Goal: Task Accomplishment & Management: Manage account settings

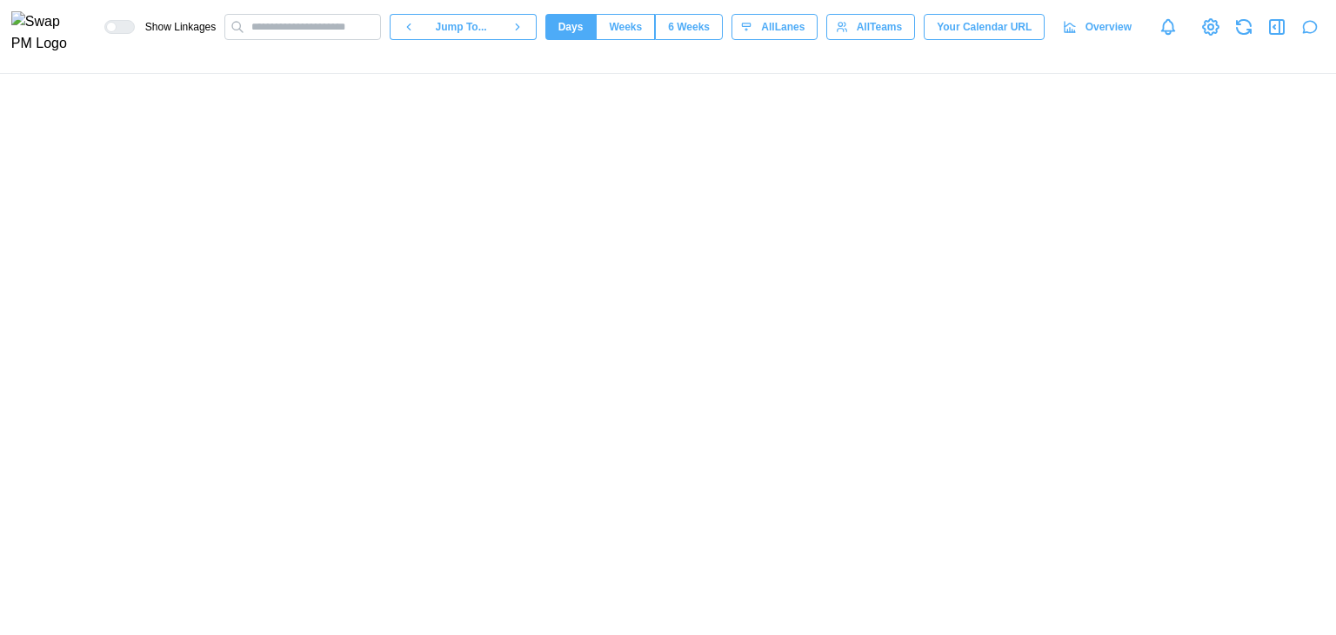
click at [189, 203] on div at bounding box center [668, 354] width 1336 height 561
click at [793, 544] on div at bounding box center [668, 354] width 1336 height 561
click at [579, 171] on div at bounding box center [668, 354] width 1336 height 561
click at [518, 324] on div at bounding box center [668, 354] width 1336 height 561
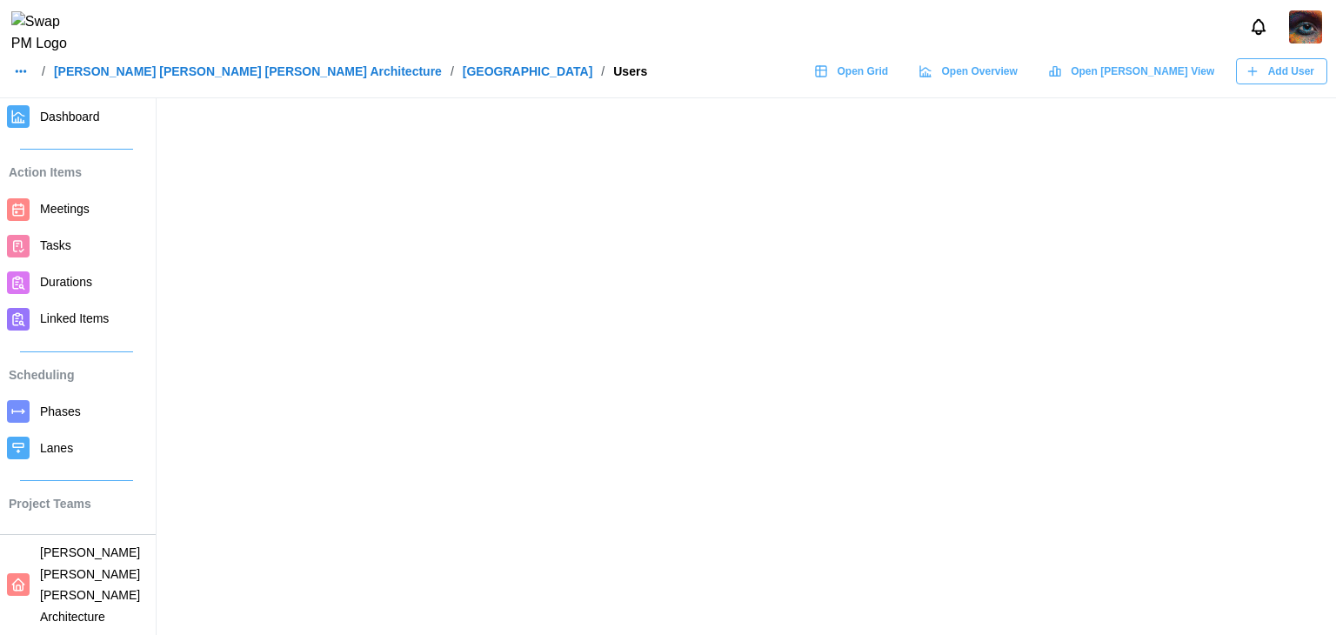
click at [638, 297] on main at bounding box center [668, 317] width 1336 height 635
click at [830, 506] on main at bounding box center [668, 317] width 1336 height 635
click at [829, 505] on main at bounding box center [668, 317] width 1336 height 635
click at [888, 81] on span "Open Grid" at bounding box center [862, 71] width 51 height 24
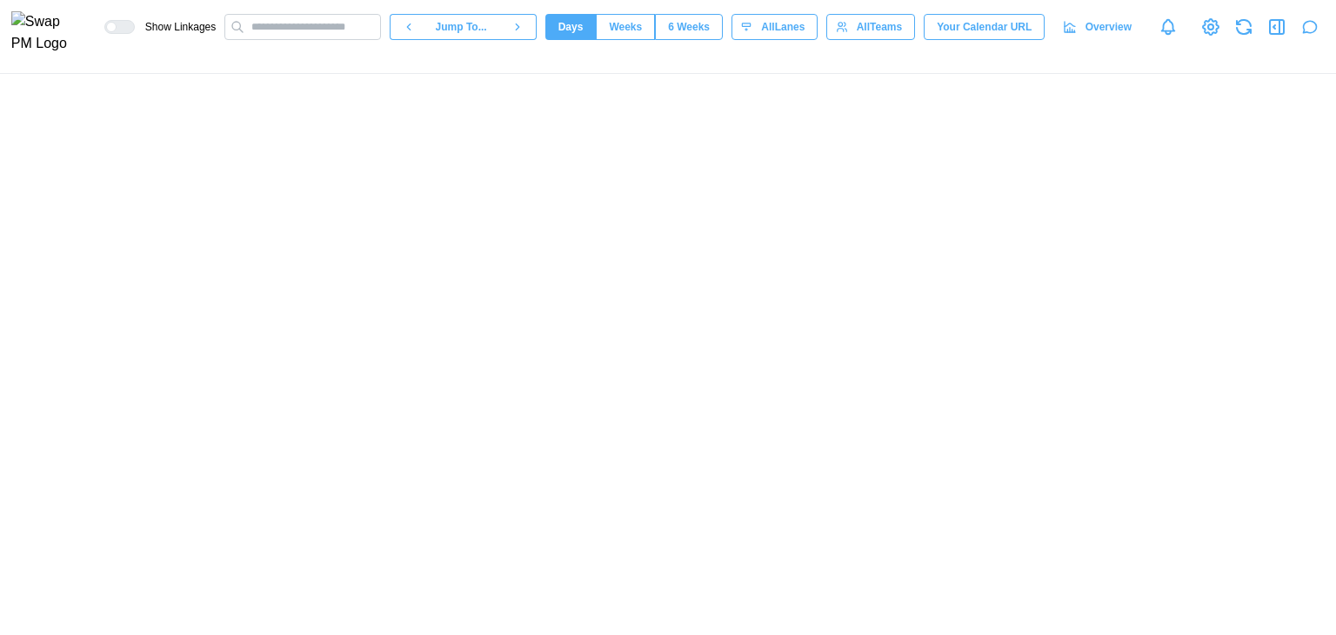
click at [104, 314] on div at bounding box center [668, 354] width 1336 height 561
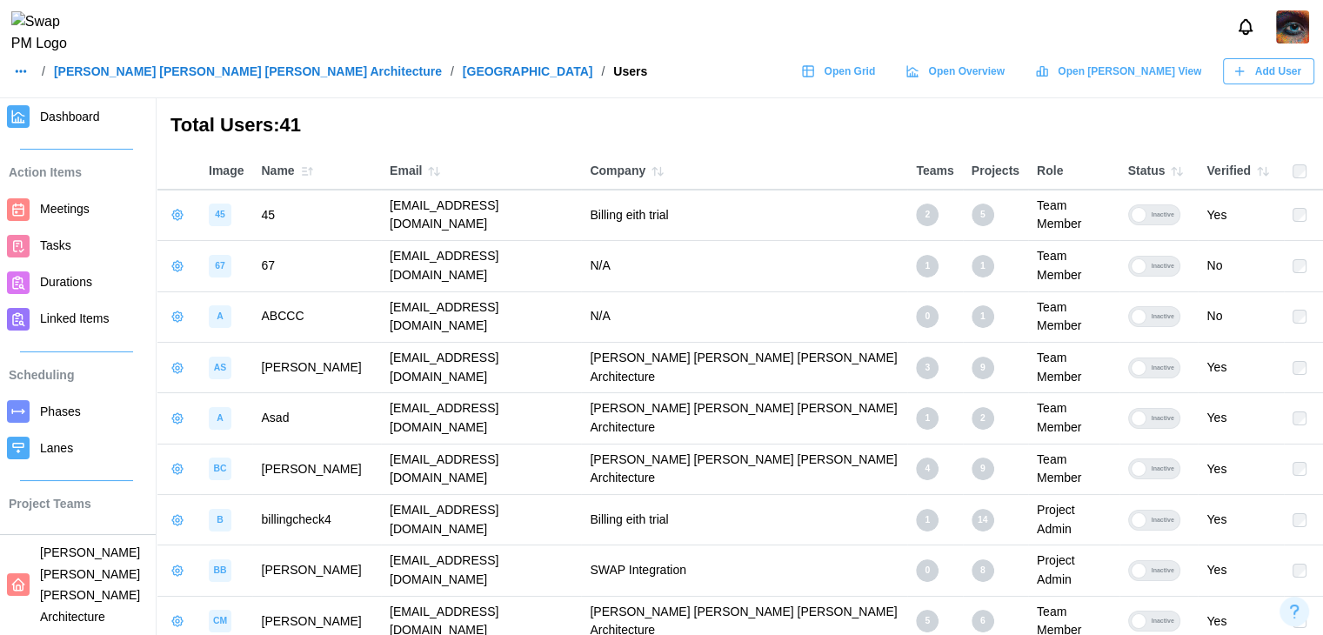
click at [1160, 215] on div "Inactive" at bounding box center [1163, 214] width 33 height 19
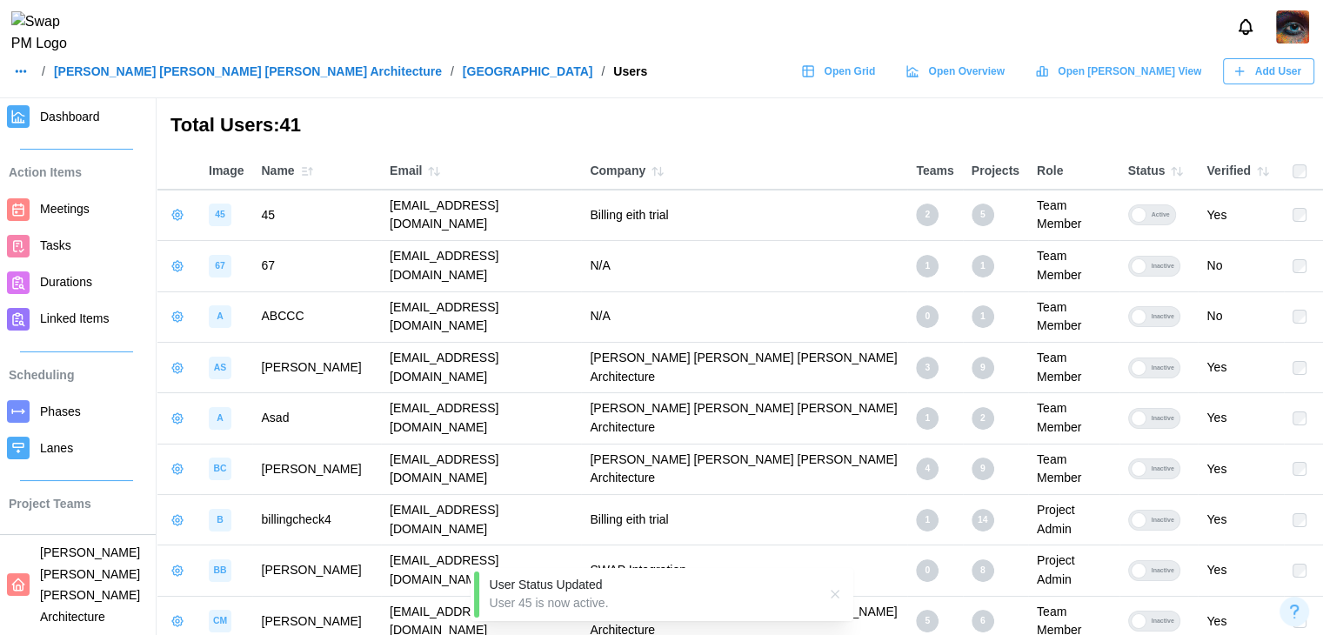
click at [1147, 215] on div at bounding box center [1139, 215] width 16 height 16
click at [1160, 215] on div "Inactive" at bounding box center [1163, 214] width 33 height 19
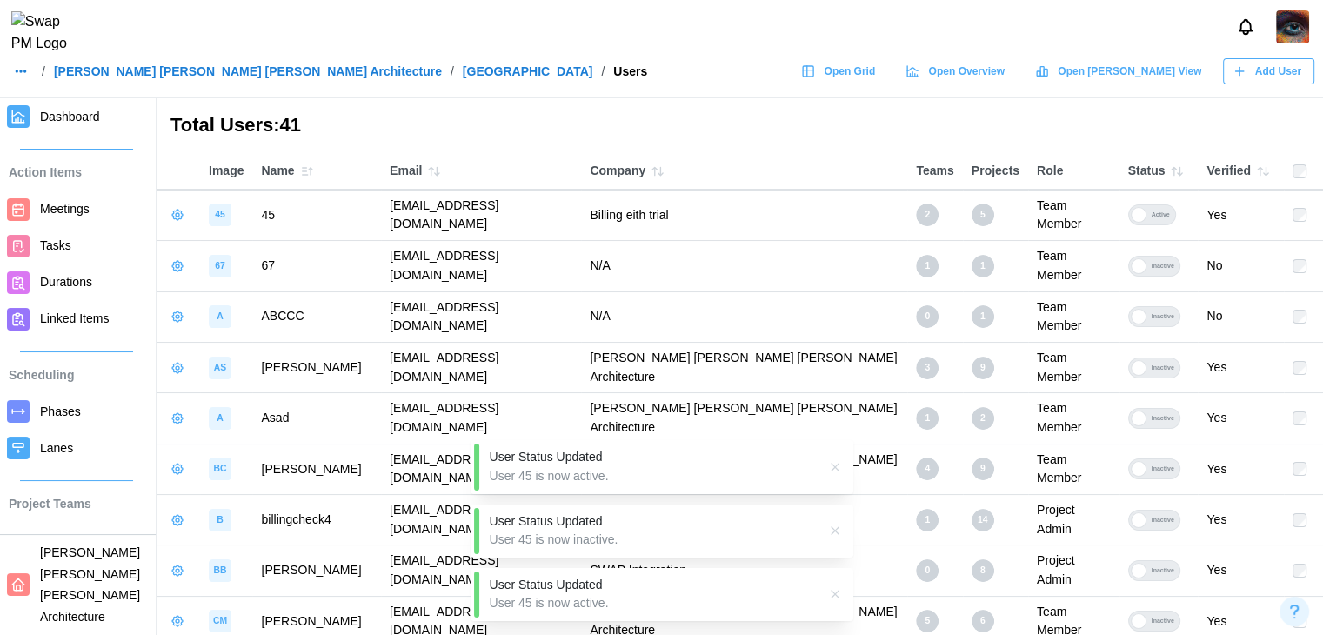
click at [1147, 215] on div at bounding box center [1139, 215] width 16 height 16
click at [1160, 215] on div "Inactive" at bounding box center [1163, 214] width 33 height 19
click at [1160, 215] on div "Active" at bounding box center [1152, 214] width 48 height 21
click at [1160, 215] on div "Inactive" at bounding box center [1154, 214] width 52 height 21
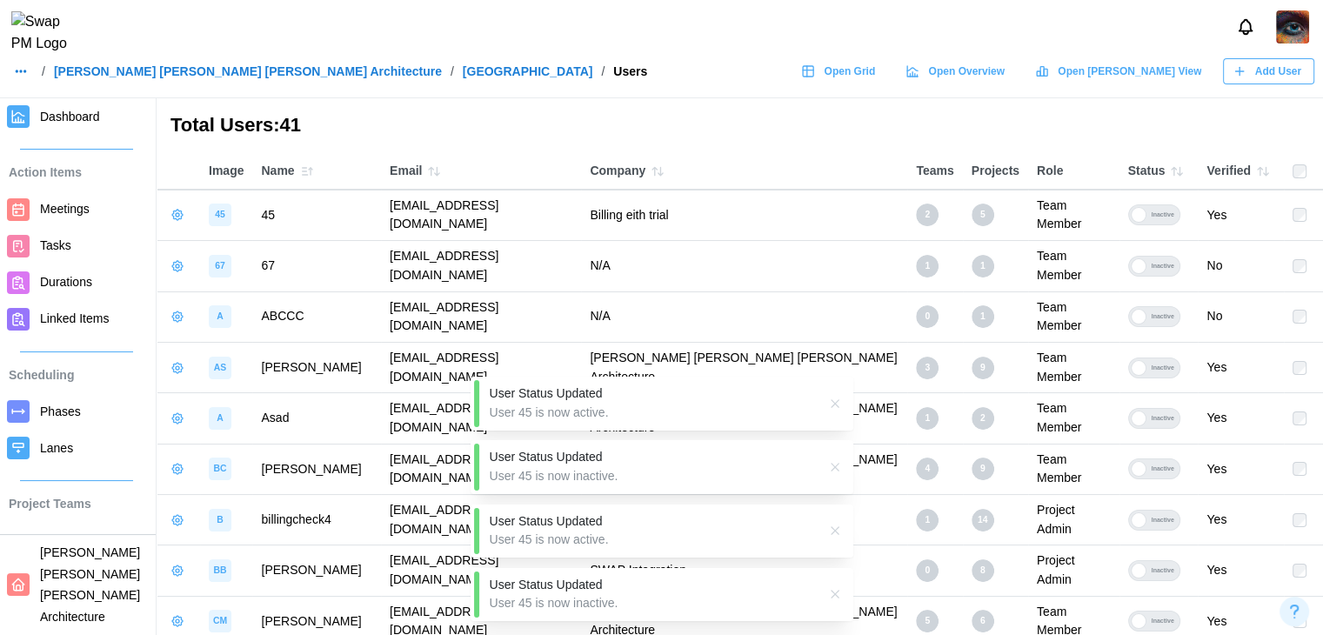
click at [1160, 215] on div "Inactive" at bounding box center [1163, 214] width 33 height 19
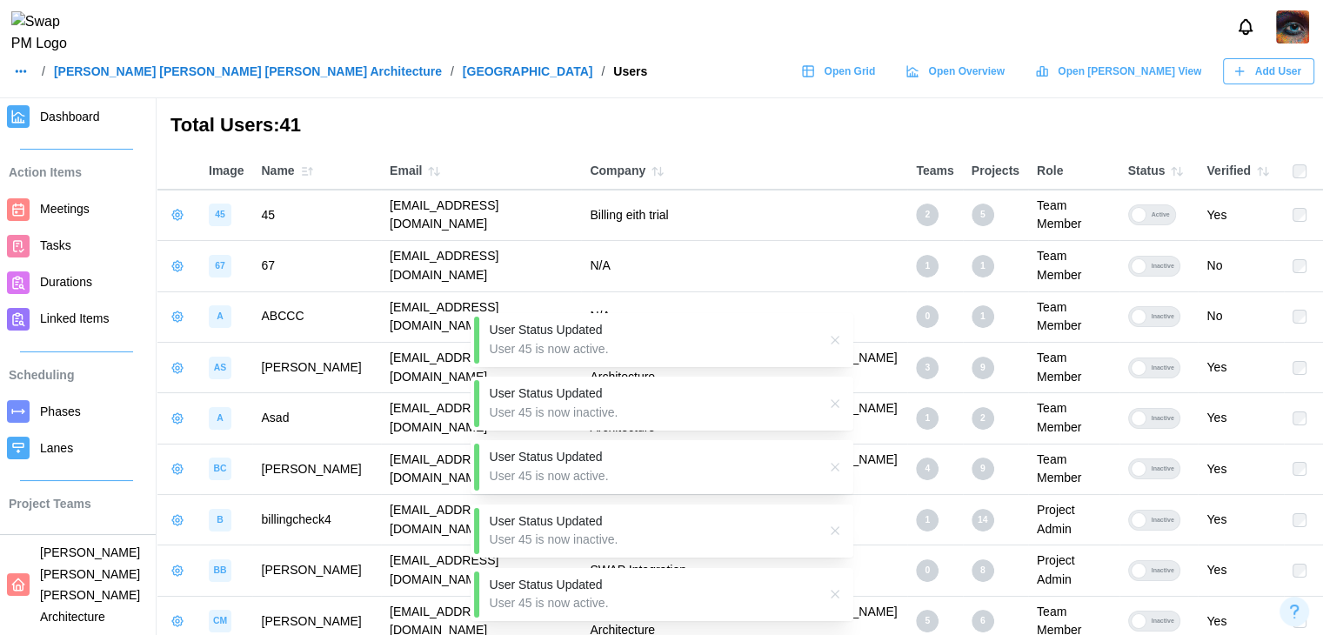
click at [1160, 215] on div "Active" at bounding box center [1152, 214] width 48 height 21
click at [1147, 215] on div at bounding box center [1139, 215] width 16 height 16
click at [1160, 215] on div "Inactive" at bounding box center [1154, 214] width 52 height 21
click at [1160, 215] on div "Inactive" at bounding box center [1163, 214] width 33 height 19
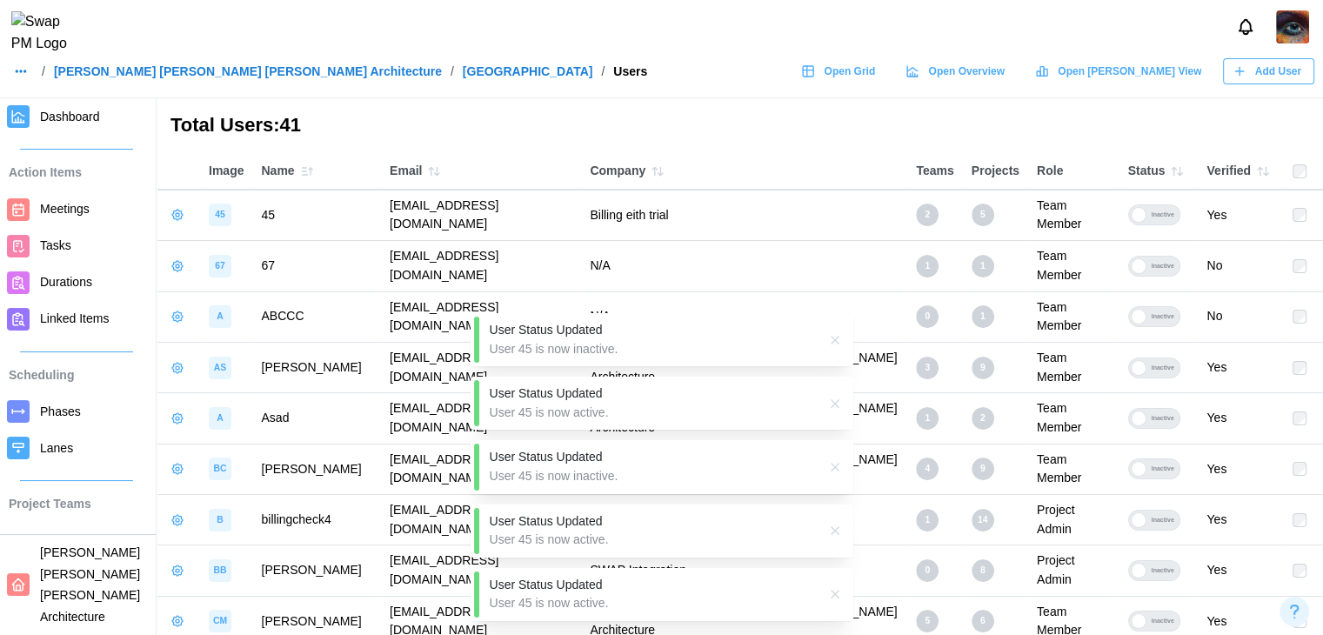
click at [1160, 215] on div "Inactive" at bounding box center [1163, 214] width 33 height 19
click at [1147, 215] on div at bounding box center [1139, 215] width 16 height 16
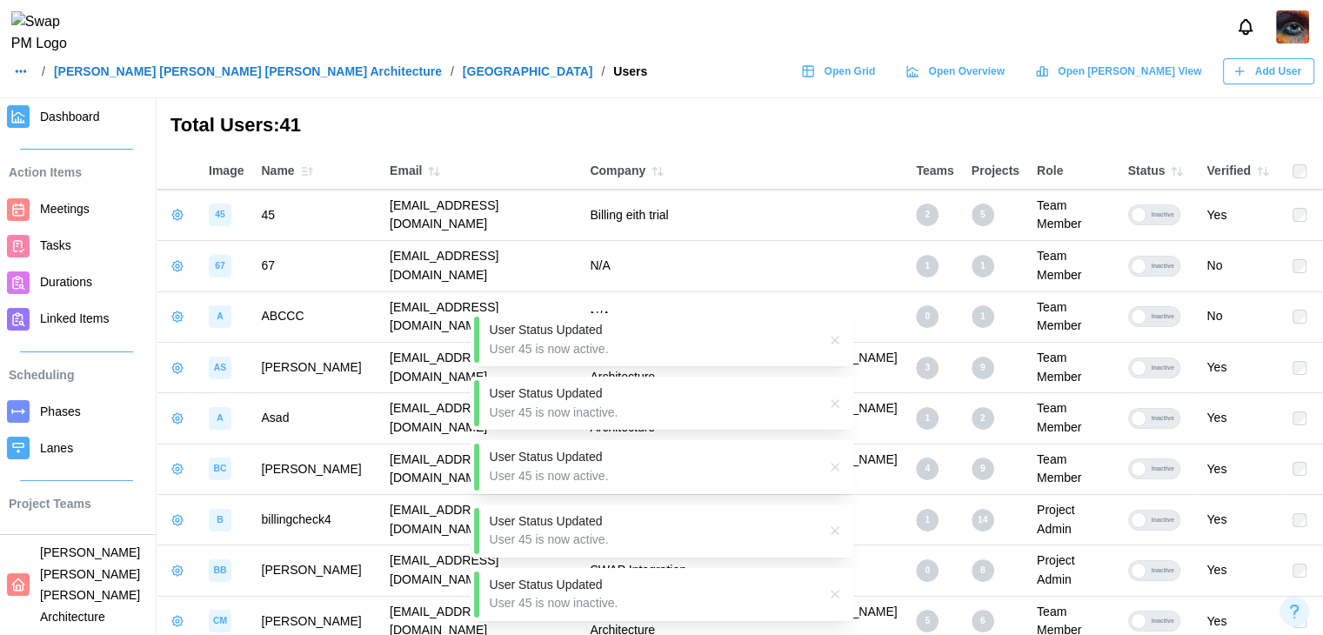
click at [1160, 215] on div "Inactive" at bounding box center [1154, 214] width 52 height 21
click at [1160, 215] on div "Inactive" at bounding box center [1163, 214] width 33 height 19
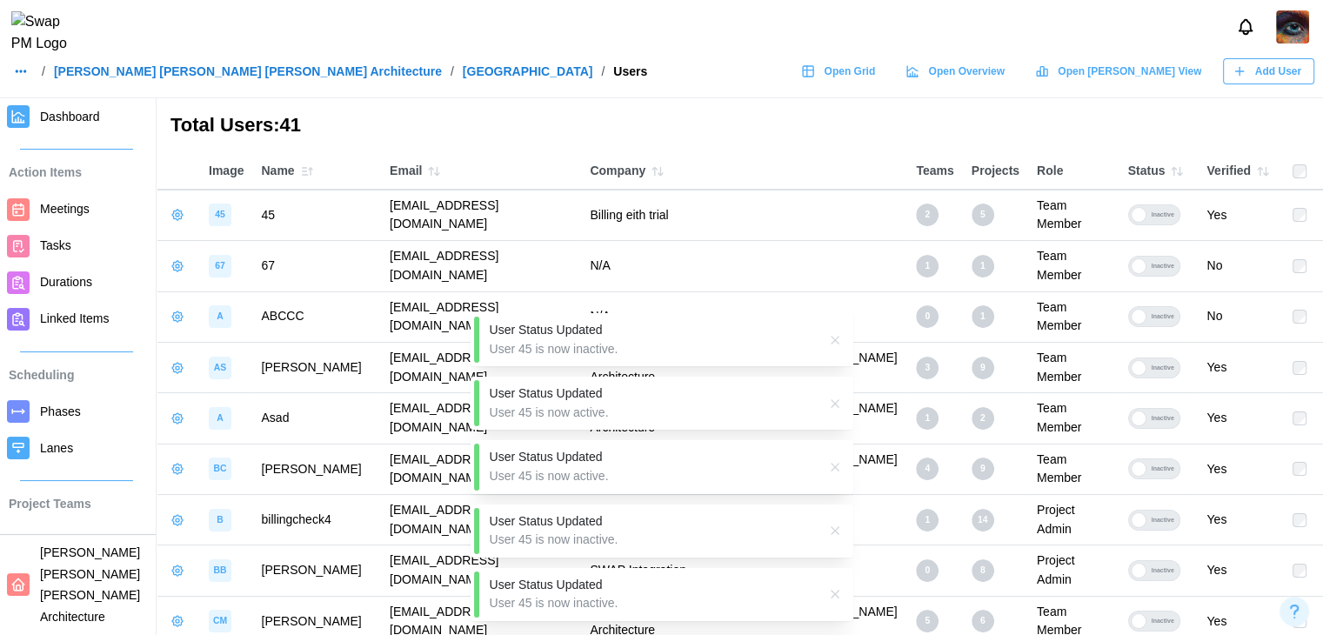
click at [1147, 215] on div at bounding box center [1139, 215] width 16 height 16
click at [1160, 215] on div "Inactive" at bounding box center [1154, 214] width 52 height 21
click at [1160, 215] on div "Inactive" at bounding box center [1163, 214] width 33 height 19
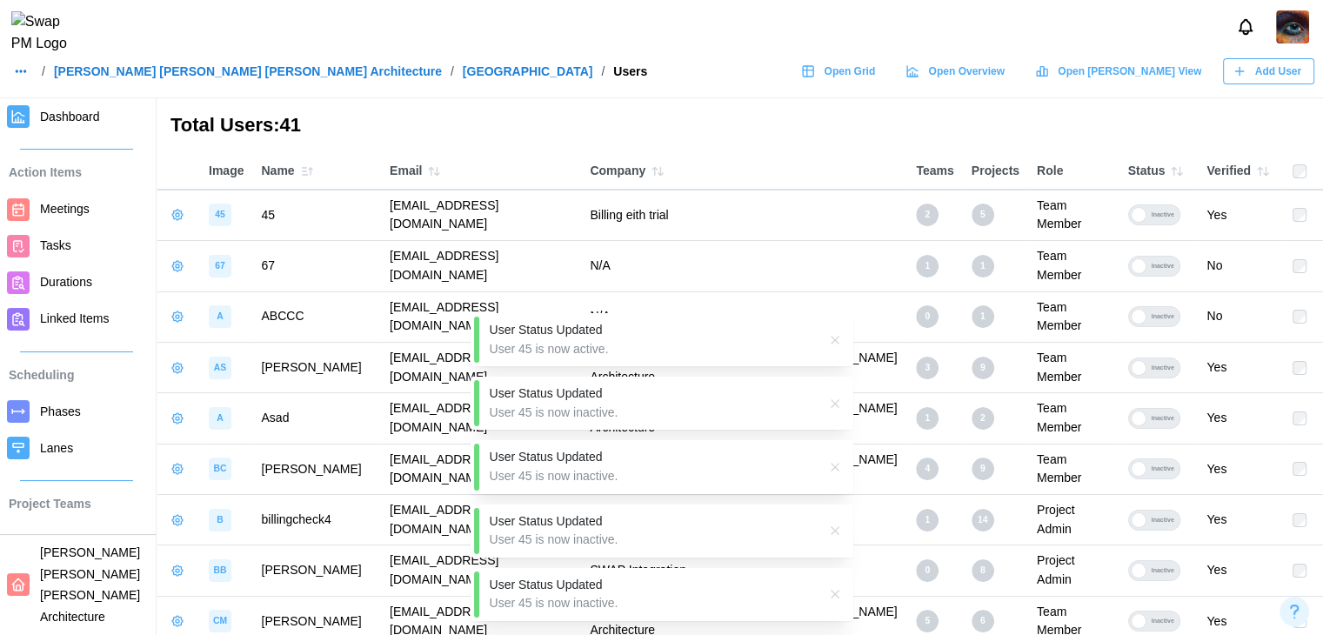
click at [1160, 215] on div "Inactive" at bounding box center [1163, 214] width 33 height 19
click at [1160, 215] on div "Active" at bounding box center [1152, 214] width 48 height 21
click at [1147, 215] on div at bounding box center [1139, 215] width 16 height 16
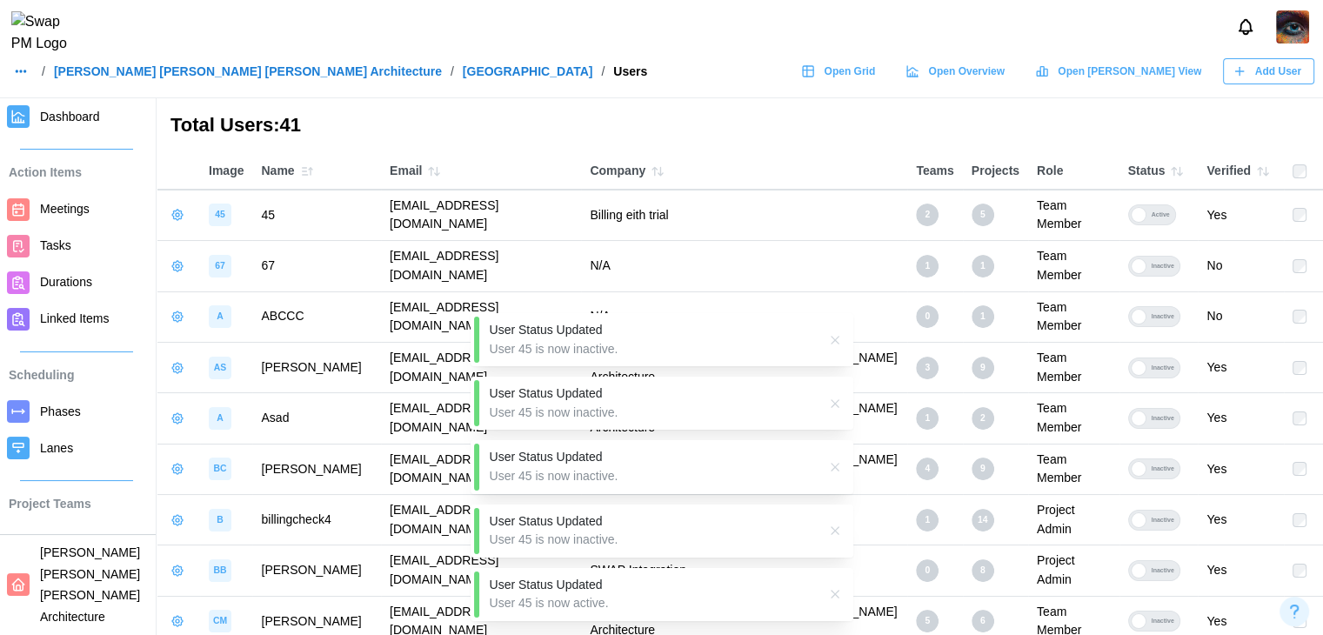
click at [1147, 215] on div at bounding box center [1139, 215] width 16 height 16
click at [1160, 215] on div "Active" at bounding box center [1152, 214] width 48 height 21
click at [1160, 215] on div "Inactive" at bounding box center [1163, 214] width 33 height 19
click at [1160, 215] on div "Inactive" at bounding box center [1154, 214] width 52 height 21
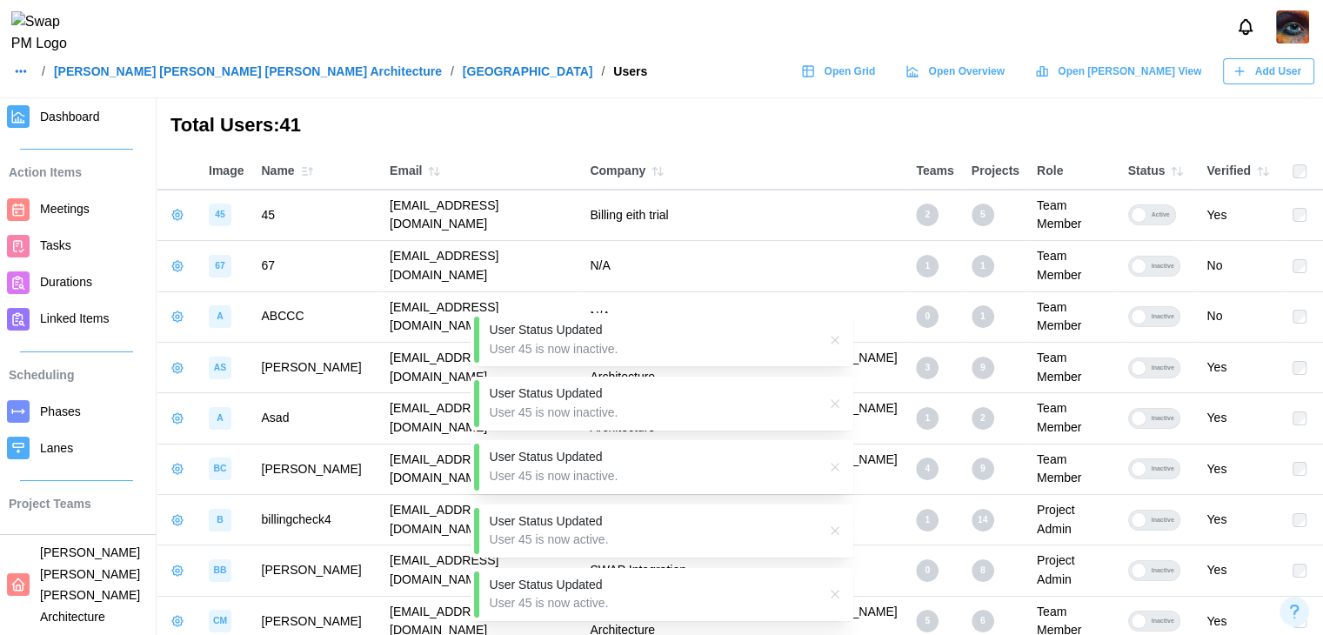
click at [1147, 215] on div at bounding box center [1139, 215] width 16 height 16
click at [1160, 215] on div "Inactive" at bounding box center [1154, 214] width 52 height 21
click at [1160, 215] on div "Inactive" at bounding box center [1163, 214] width 33 height 19
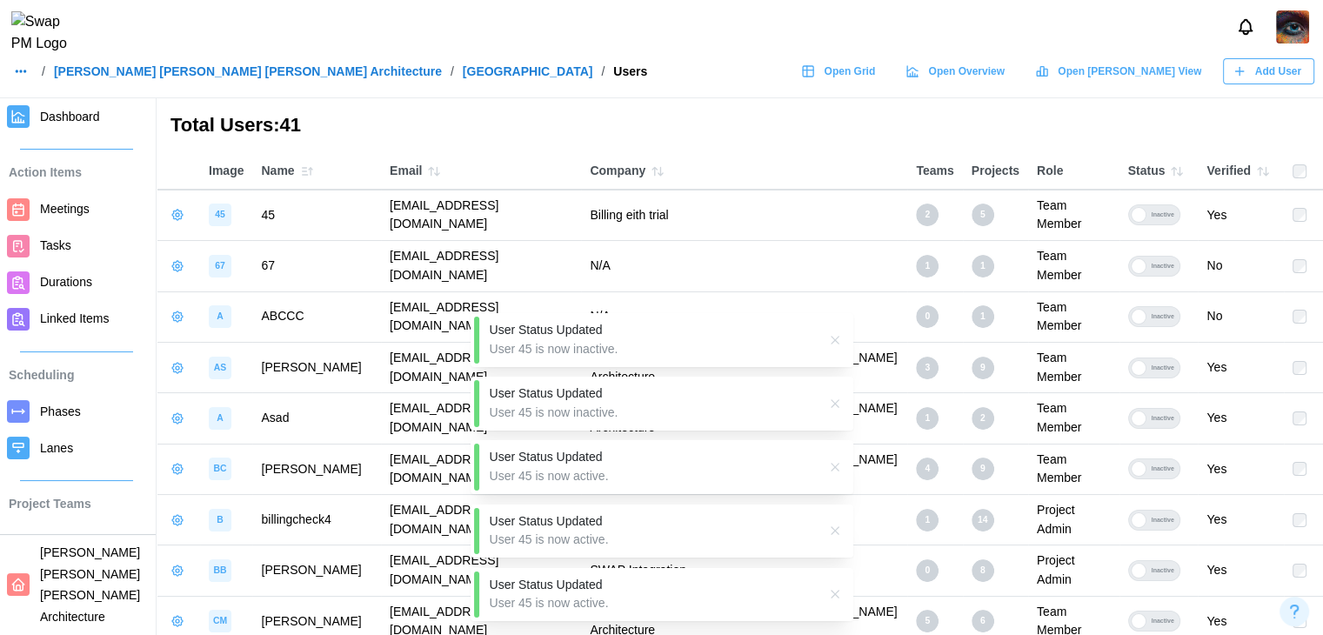
click at [1160, 215] on div "Inactive" at bounding box center [1163, 214] width 33 height 19
click at [1147, 215] on div at bounding box center [1139, 215] width 16 height 16
